Goal: Information Seeking & Learning: Learn about a topic

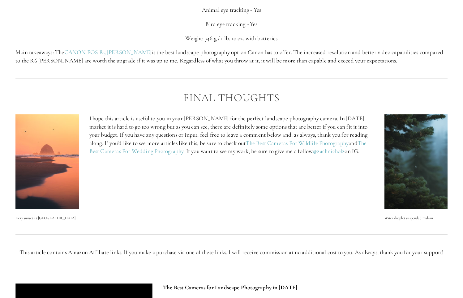
scroll to position [1954, 0]
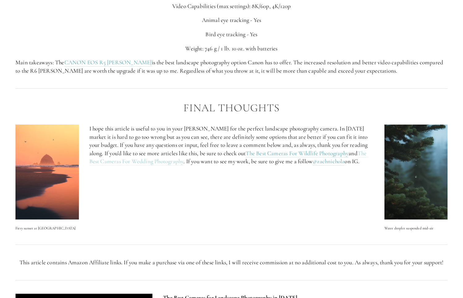
click at [117, 166] on link "The Best Cameras For Wedding Photography" at bounding box center [228, 158] width 279 height 16
click at [293, 157] on link "The Best Cameras For Wildlife Photography" at bounding box center [296, 154] width 103 height 8
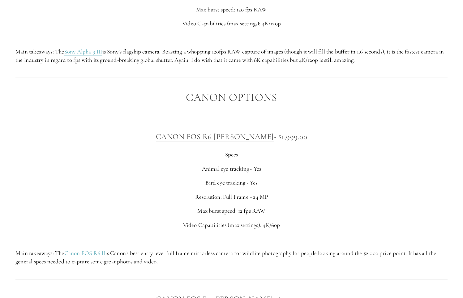
scroll to position [2003, 0]
